Goal: Complete application form

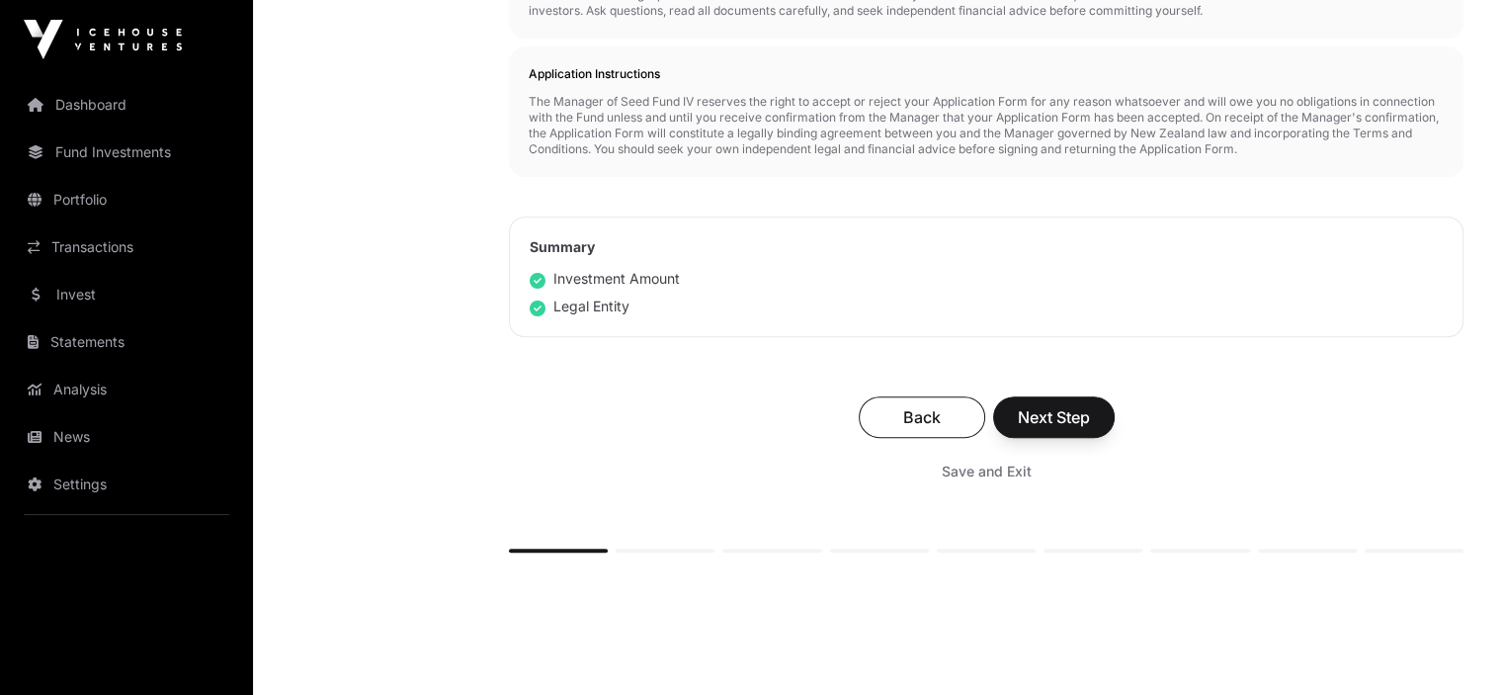
scroll to position [1075, 0]
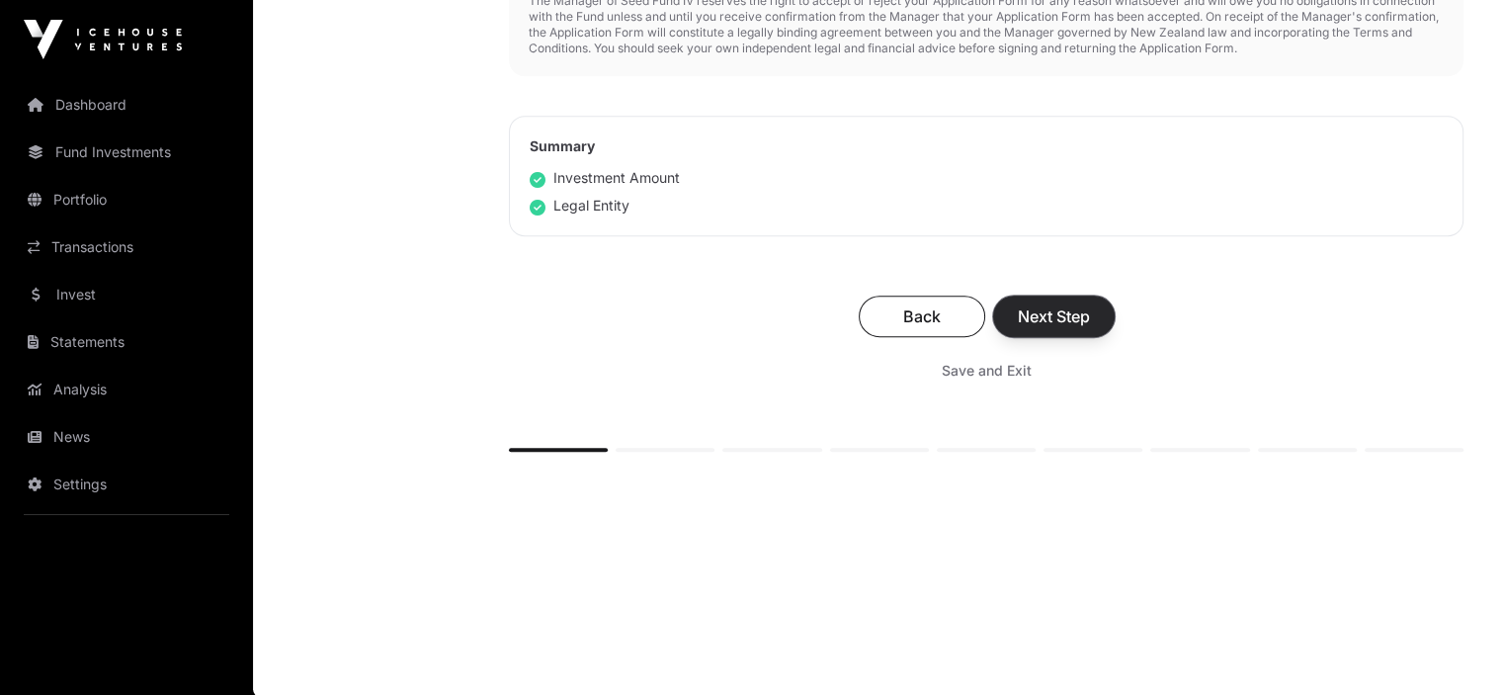
click at [1045, 319] on span "Next Step" at bounding box center [1054, 316] width 72 height 24
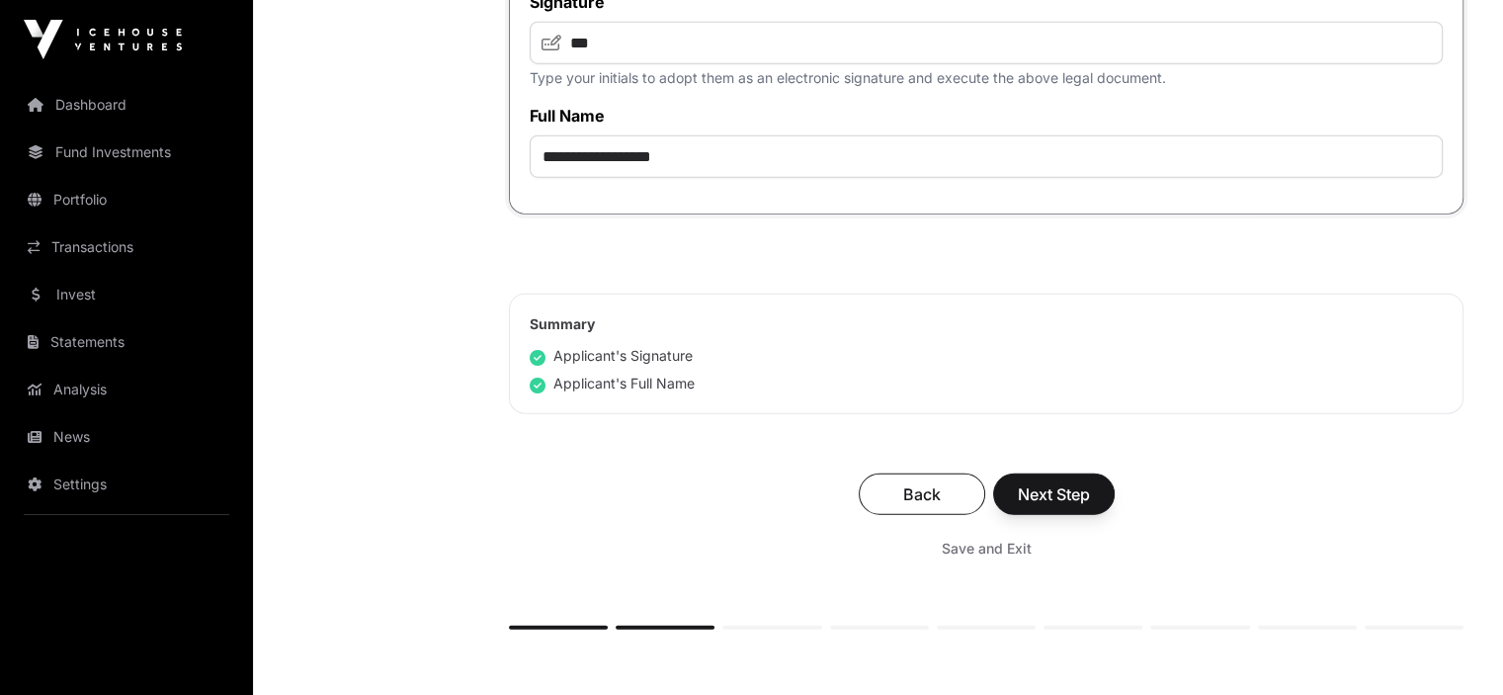
scroll to position [5262, 0]
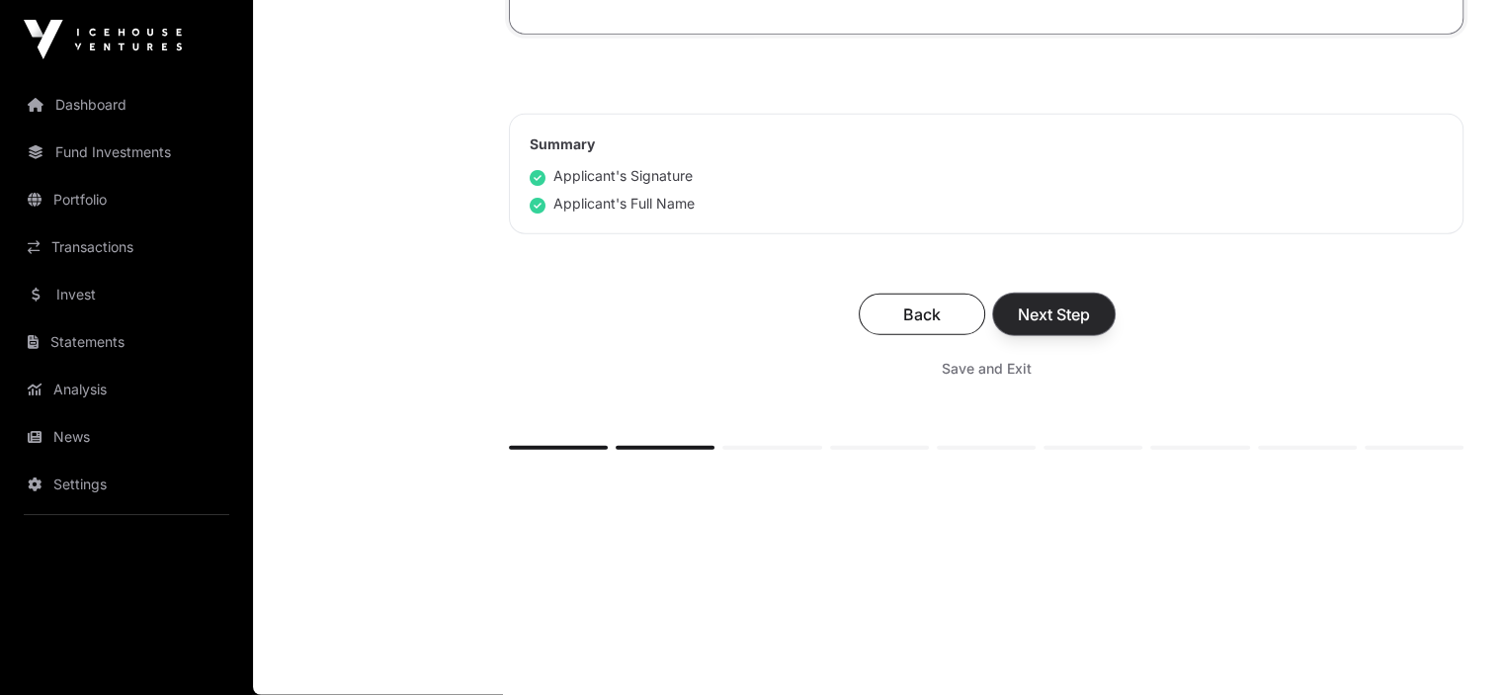
click at [1064, 311] on span "Next Step" at bounding box center [1054, 314] width 72 height 24
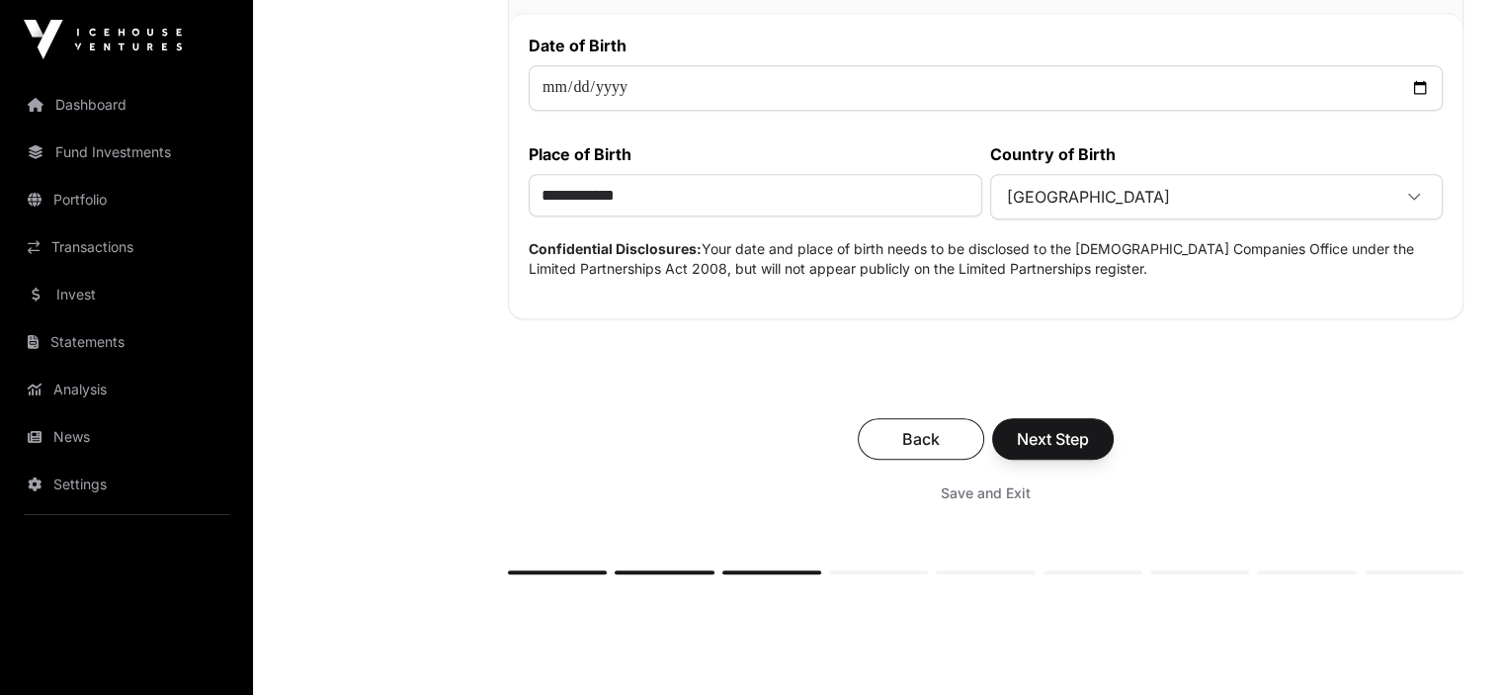
scroll to position [1092, 0]
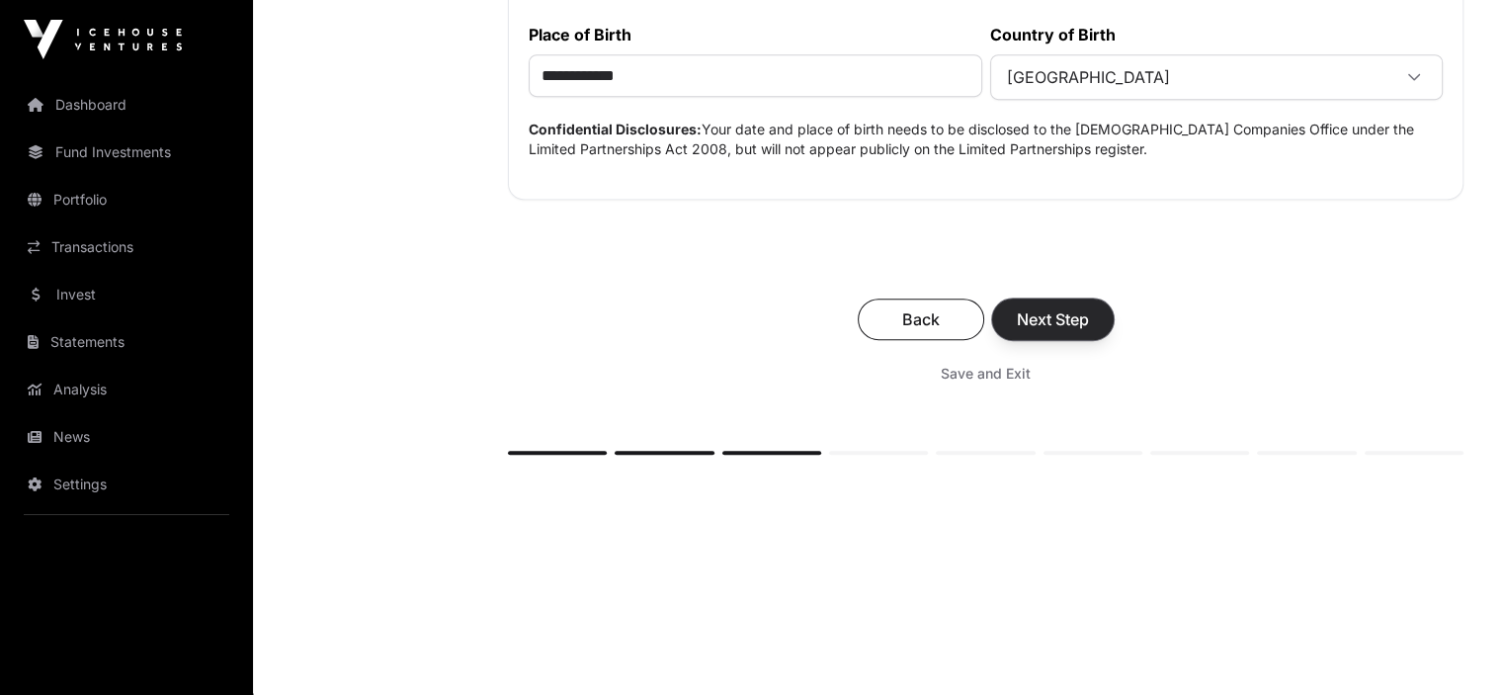
click at [1057, 311] on span "Next Step" at bounding box center [1053, 319] width 72 height 24
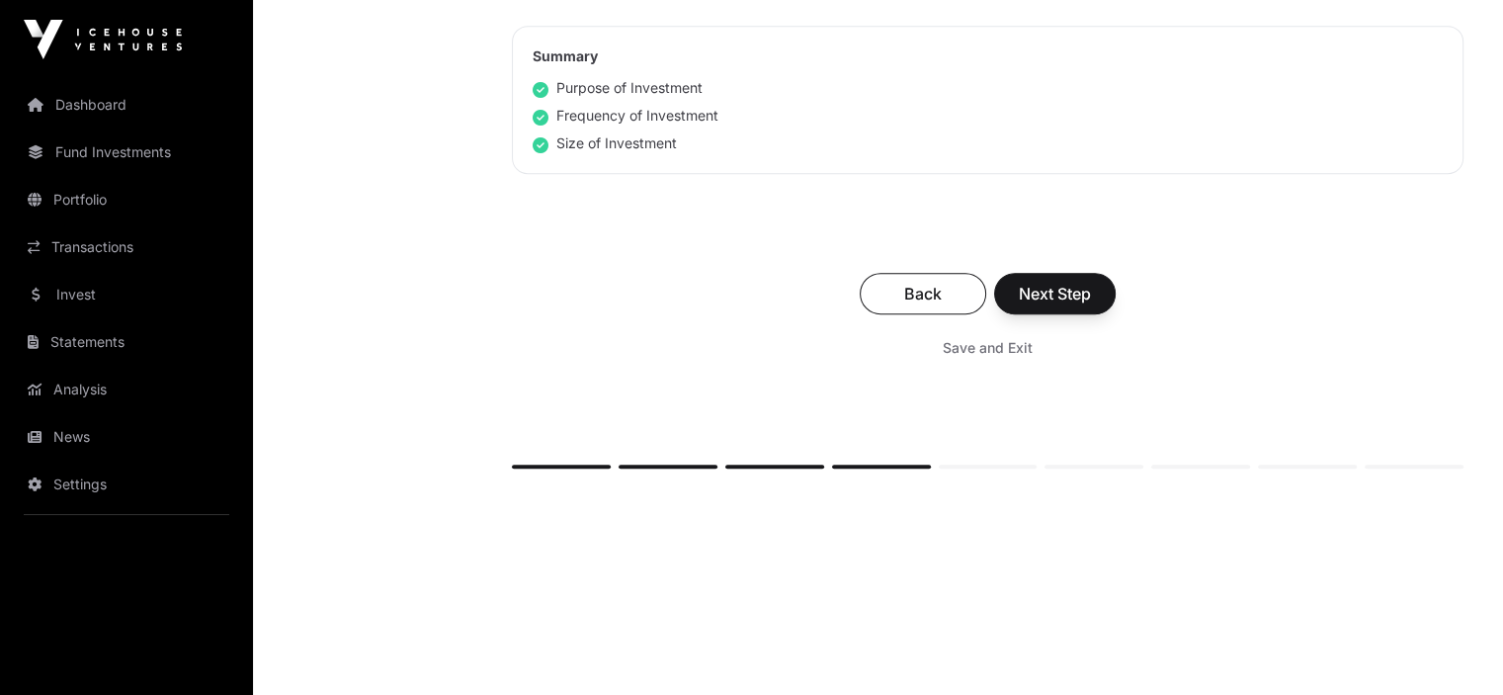
scroll to position [1387, 0]
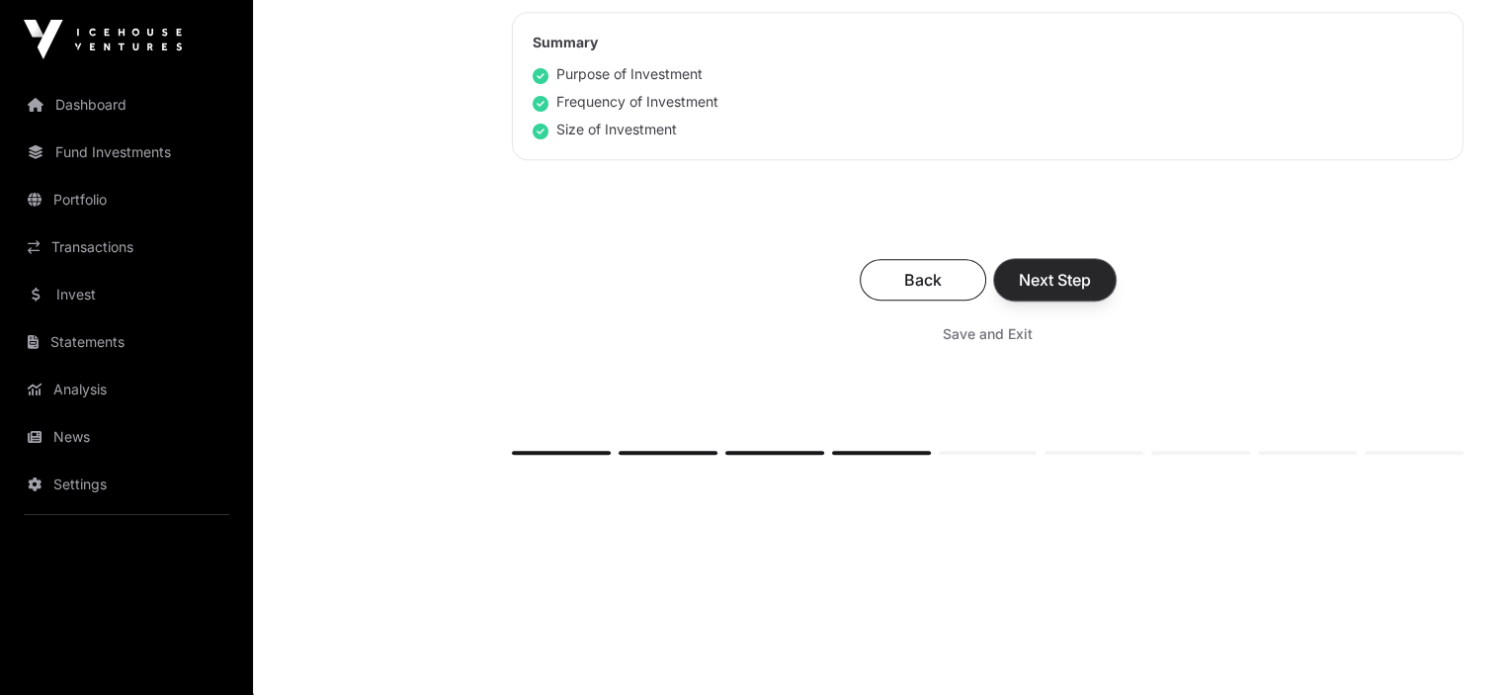
click at [1073, 278] on span "Next Step" at bounding box center [1055, 280] width 72 height 24
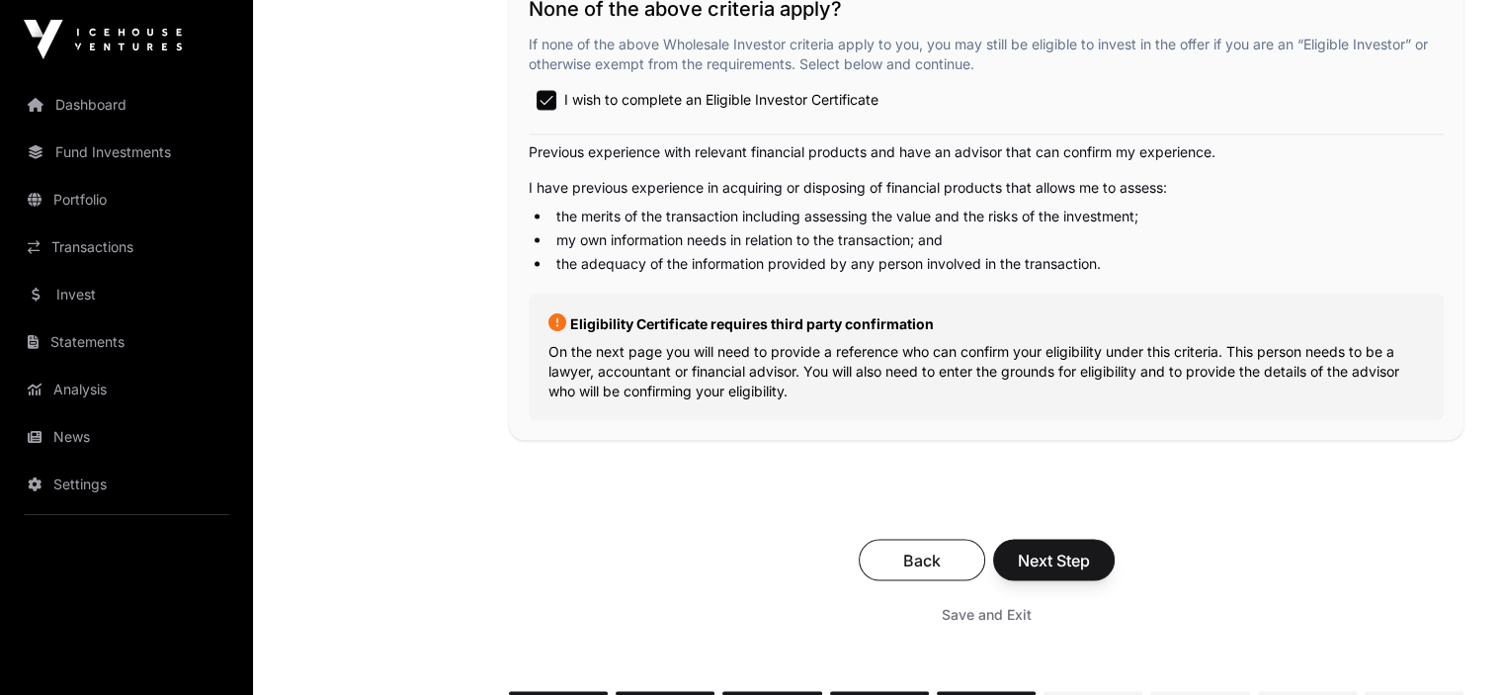
scroll to position [3559, 0]
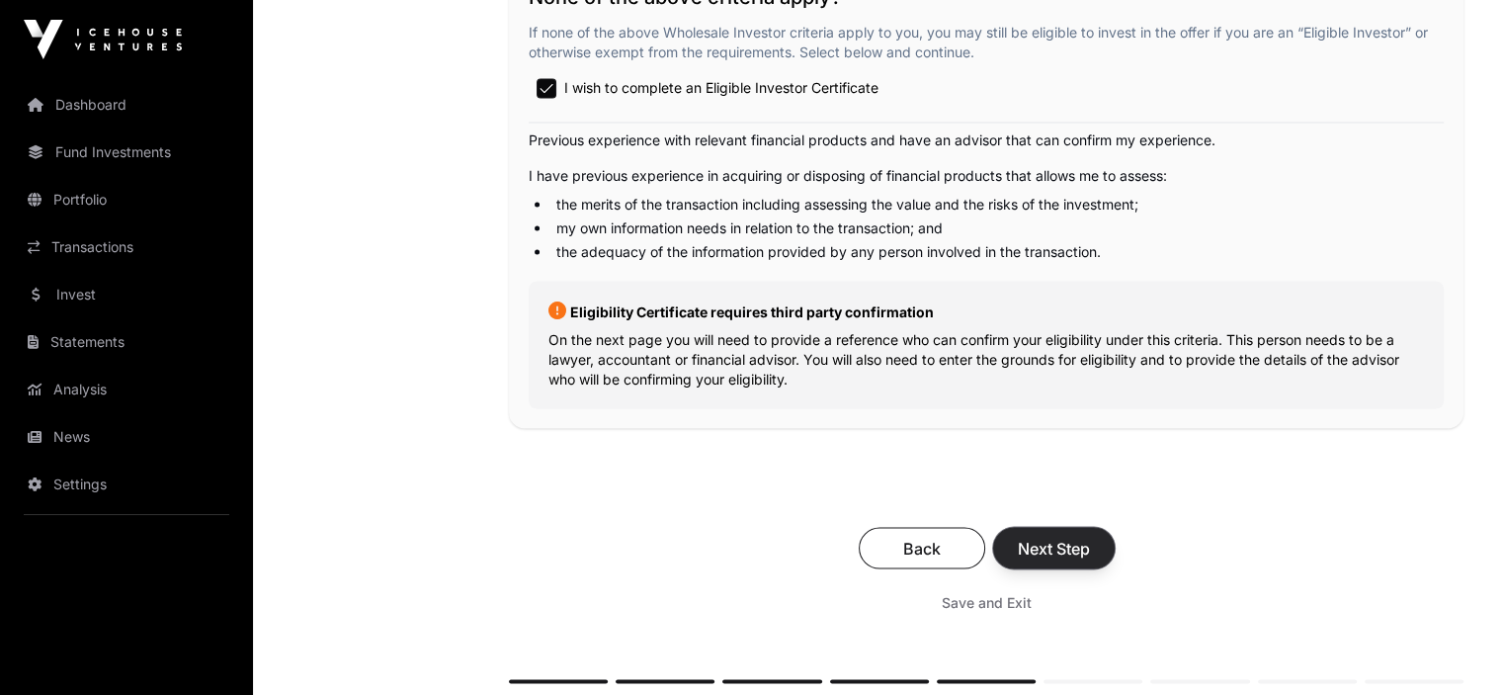
click at [1055, 559] on span "Next Step" at bounding box center [1054, 548] width 72 height 24
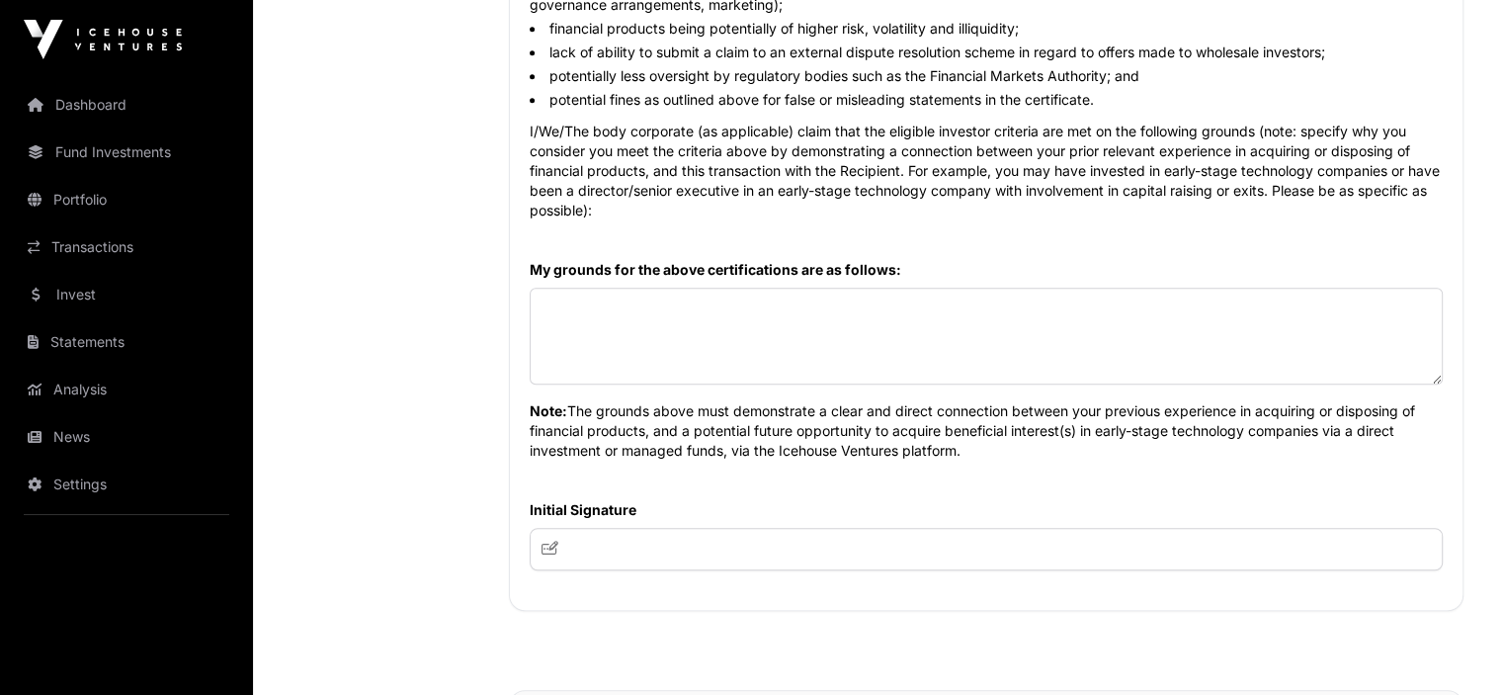
scroll to position [1186, 0]
